Goal: Task Accomplishment & Management: Manage account settings

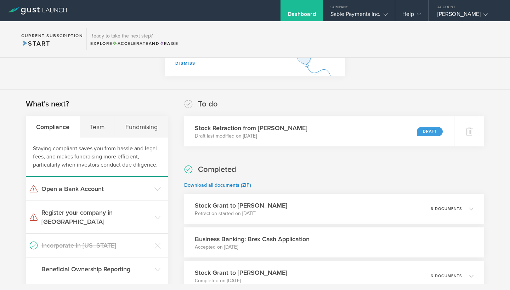
scroll to position [80, 0]
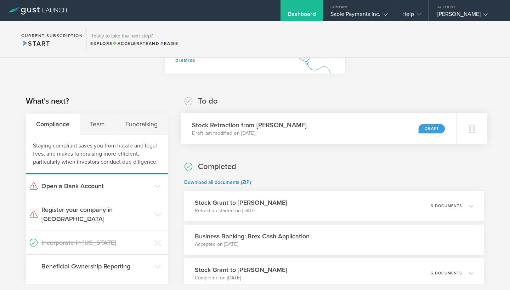
click at [430, 130] on div "Draft" at bounding box center [432, 129] width 26 height 10
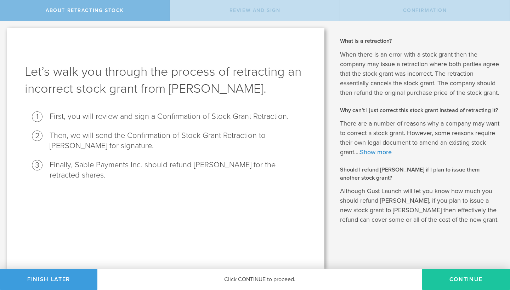
click at [458, 283] on button "Continue" at bounding box center [466, 279] width 88 height 21
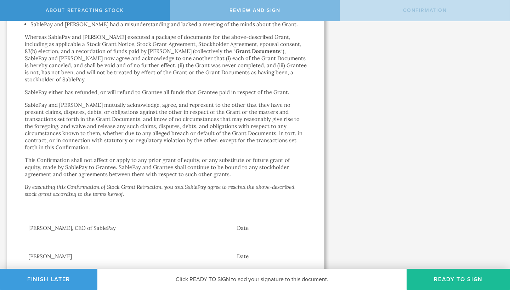
click at [104, 202] on div at bounding box center [123, 207] width 197 height 28
click at [112, 221] on div at bounding box center [123, 235] width 197 height 28
click at [461, 279] on button "Ready to Sign" at bounding box center [458, 279] width 103 height 21
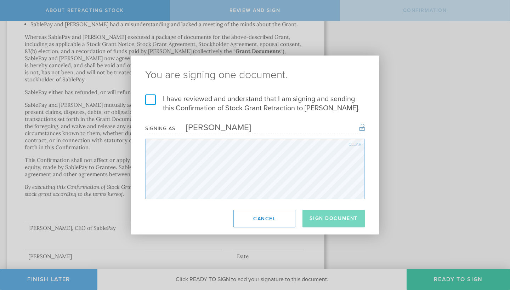
click at [149, 98] on label "I have reviewed and understand that I am signing and sending this Confirmation …" at bounding box center [255, 104] width 220 height 18
click at [0, 0] on input "I have reviewed and understand that I am signing and sending this Confirmation …" at bounding box center [0, 0] width 0 height 0
click at [329, 220] on button "Sign Document" at bounding box center [333, 219] width 62 height 18
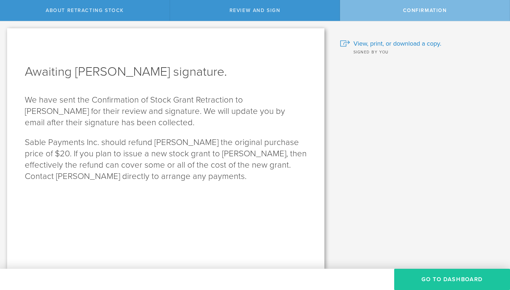
click at [435, 274] on button "Go to Dashboard" at bounding box center [452, 279] width 116 height 21
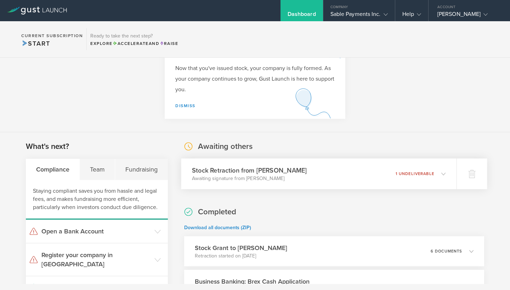
scroll to position [35, 0]
click at [443, 174] on polyline at bounding box center [444, 173] width 4 height 2
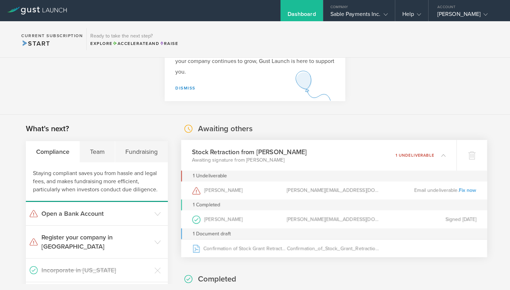
scroll to position [54, 0]
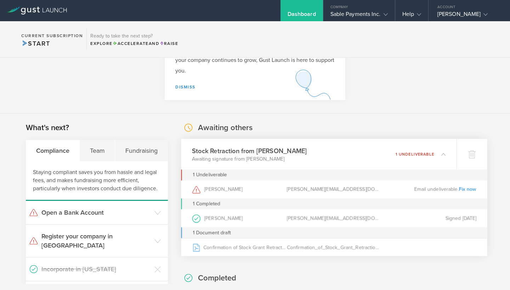
click at [467, 190] on link "Fix now" at bounding box center [468, 189] width 18 height 6
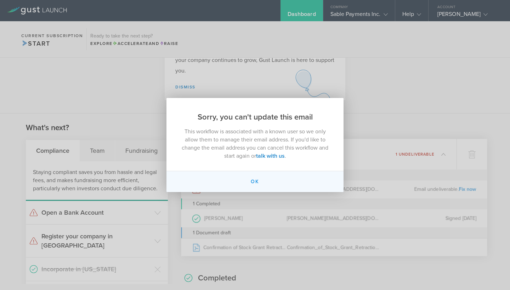
click at [256, 181] on button "Ok" at bounding box center [254, 181] width 177 height 21
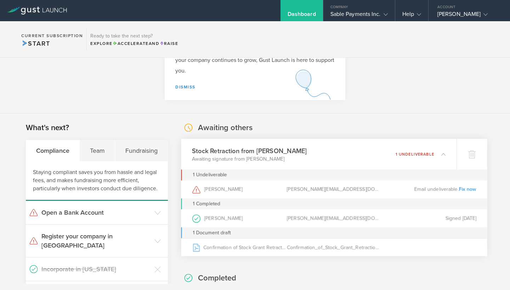
click at [466, 191] on link "Fix now" at bounding box center [468, 189] width 18 height 6
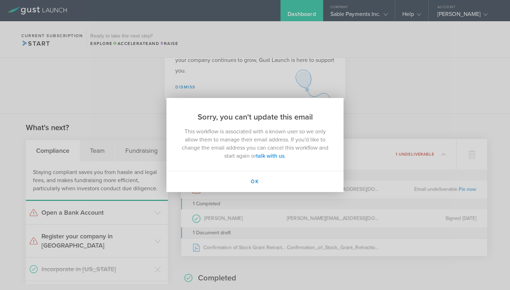
click at [270, 157] on link "talk with us" at bounding box center [270, 156] width 29 height 7
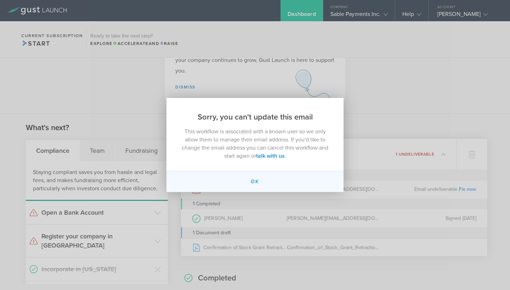
click at [254, 184] on button "Ok" at bounding box center [254, 181] width 177 height 21
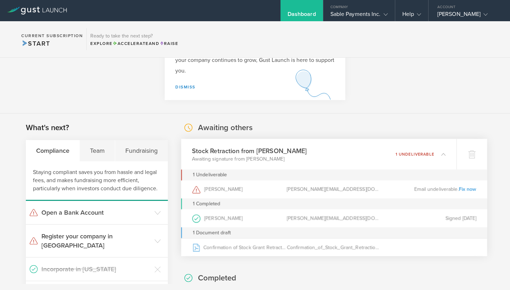
click at [245, 151] on h3 "Stock Retraction from Debjit Sakar" at bounding box center [249, 151] width 115 height 10
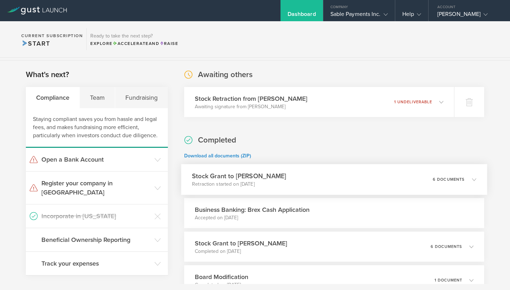
scroll to position [99, 0]
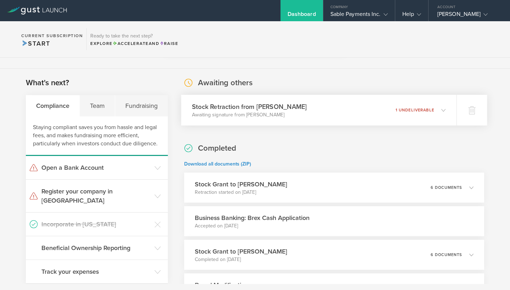
click at [446, 110] on div "Stock Retraction from Debjit Sakar Awaiting signature from Debjit Sakar 1 undel…" at bounding box center [319, 110] width 276 height 31
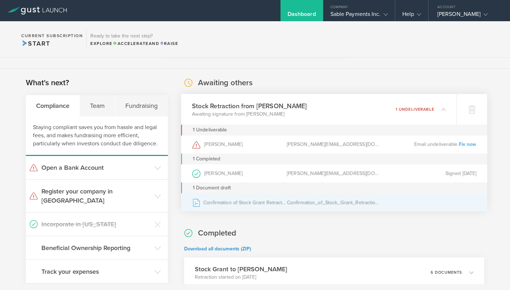
click at [251, 201] on div "Confirmation of Stock Grant Retraction" at bounding box center [239, 203] width 95 height 18
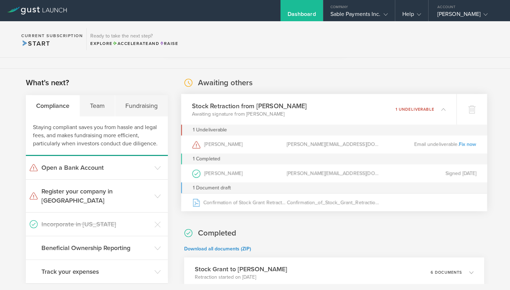
click at [468, 145] on link "Fix now" at bounding box center [468, 144] width 18 height 6
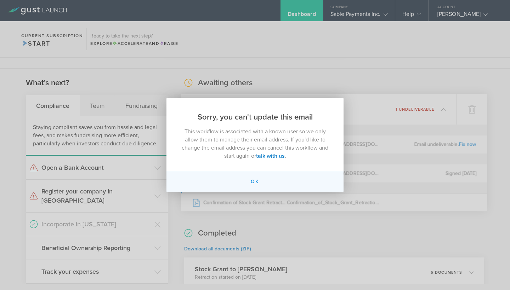
click at [253, 183] on button "Ok" at bounding box center [254, 181] width 177 height 21
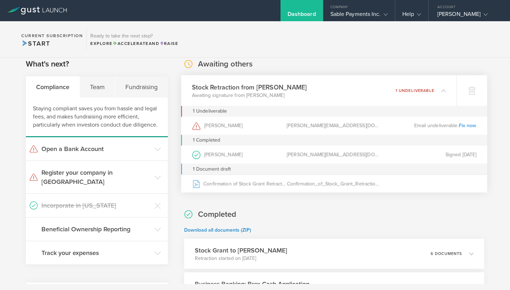
scroll to position [119, 0]
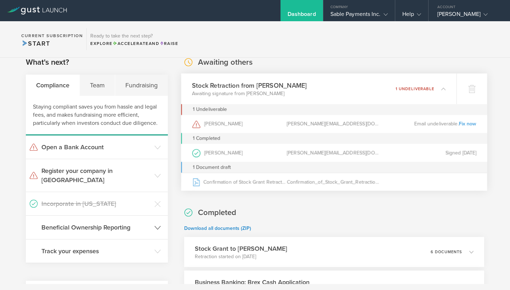
click at [158, 225] on icon at bounding box center [157, 228] width 6 height 6
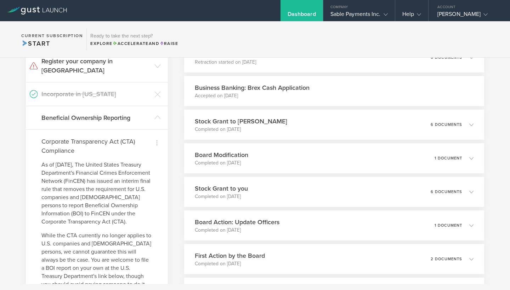
scroll to position [227, 0]
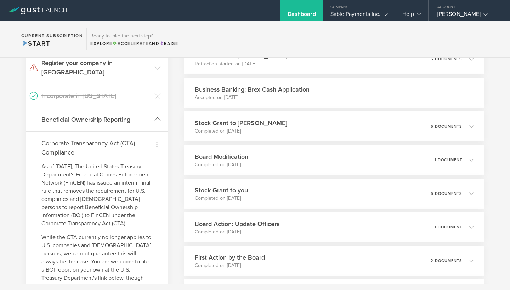
click at [158, 116] on icon at bounding box center [157, 119] width 6 height 6
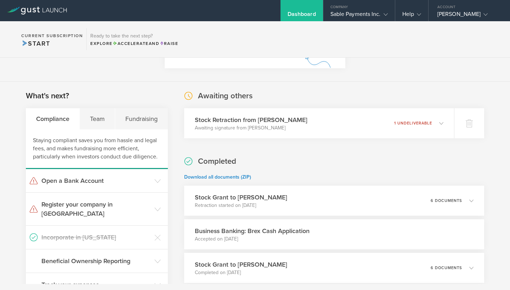
scroll to position [77, 0]
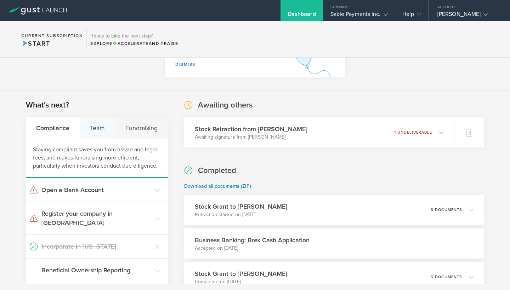
click at [101, 127] on div "Team" at bounding box center [97, 128] width 35 height 21
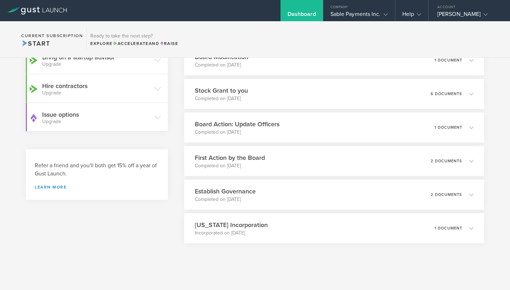
scroll to position [326, 0]
click at [473, 196] on icon at bounding box center [474, 196] width 4 height 4
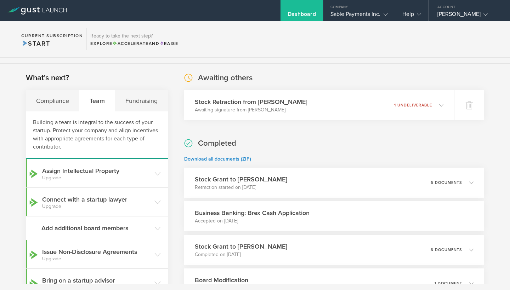
scroll to position [114, 0]
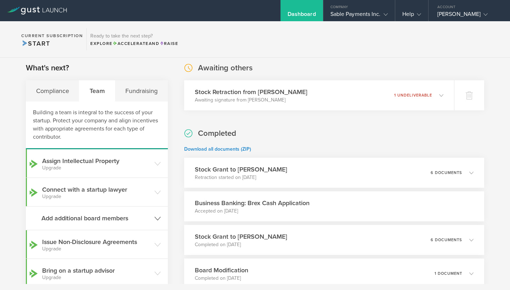
click at [158, 218] on icon at bounding box center [157, 219] width 6 height 6
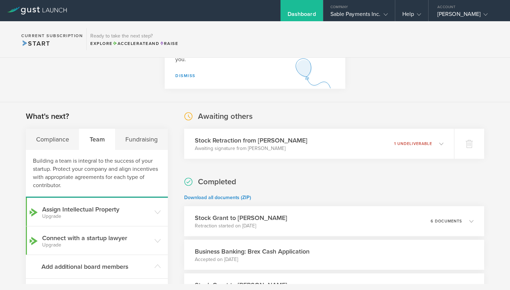
scroll to position [64, 0]
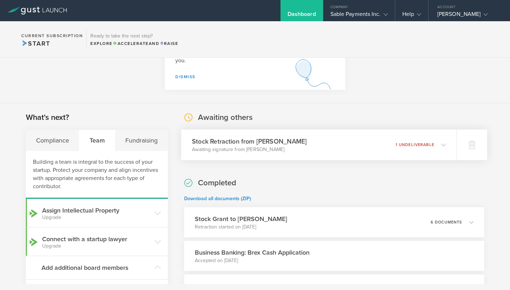
click at [443, 146] on polyline at bounding box center [444, 145] width 4 height 2
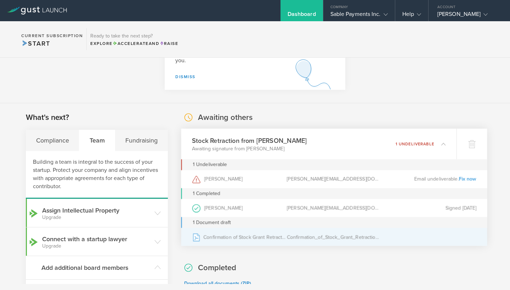
click at [347, 239] on div "Confirmation_of_Stock_Grant_Retraction_Debjit_Sakar.pdf" at bounding box center [334, 237] width 95 height 18
